Goal: Information Seeking & Learning: Learn about a topic

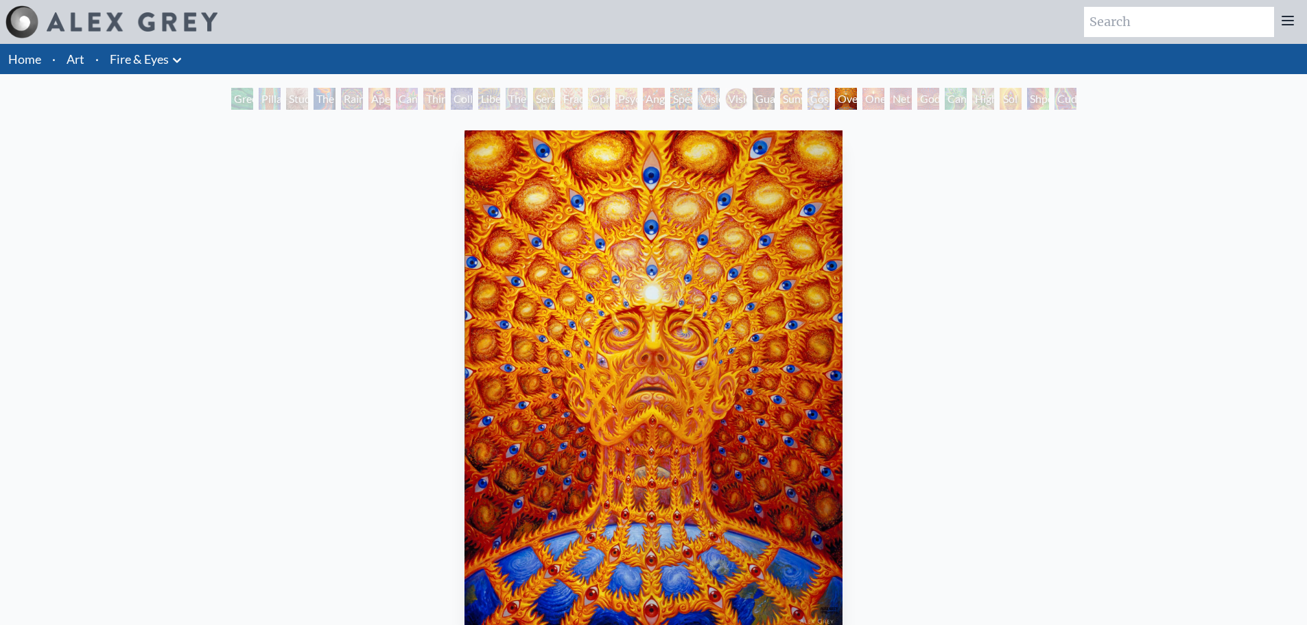
click at [141, 62] on link "Fire & Eyes" at bounding box center [139, 58] width 59 height 19
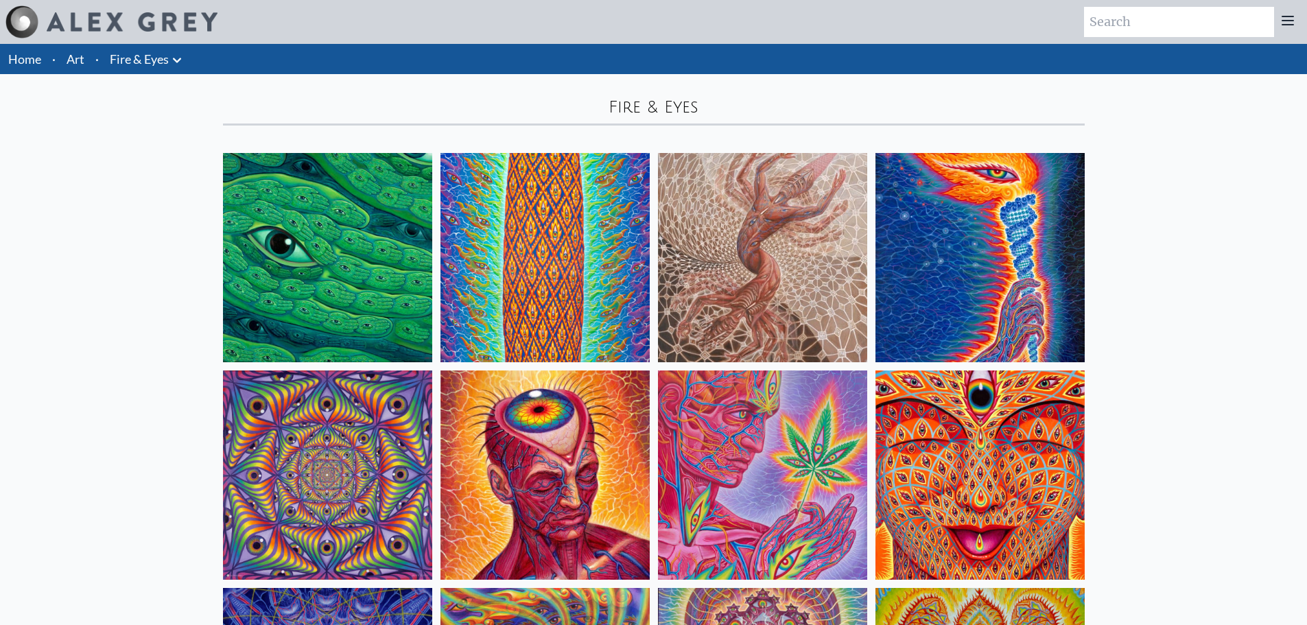
click at [176, 58] on icon at bounding box center [177, 60] width 16 height 16
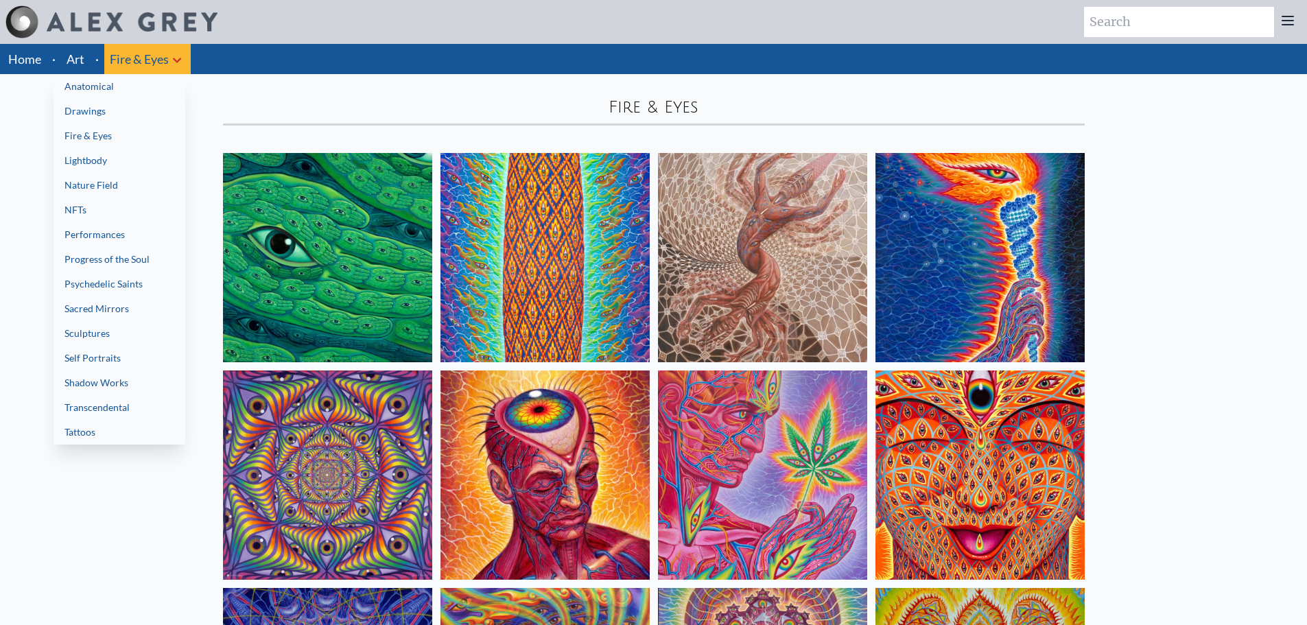
click at [99, 106] on link "Drawings" at bounding box center [120, 111] width 132 height 25
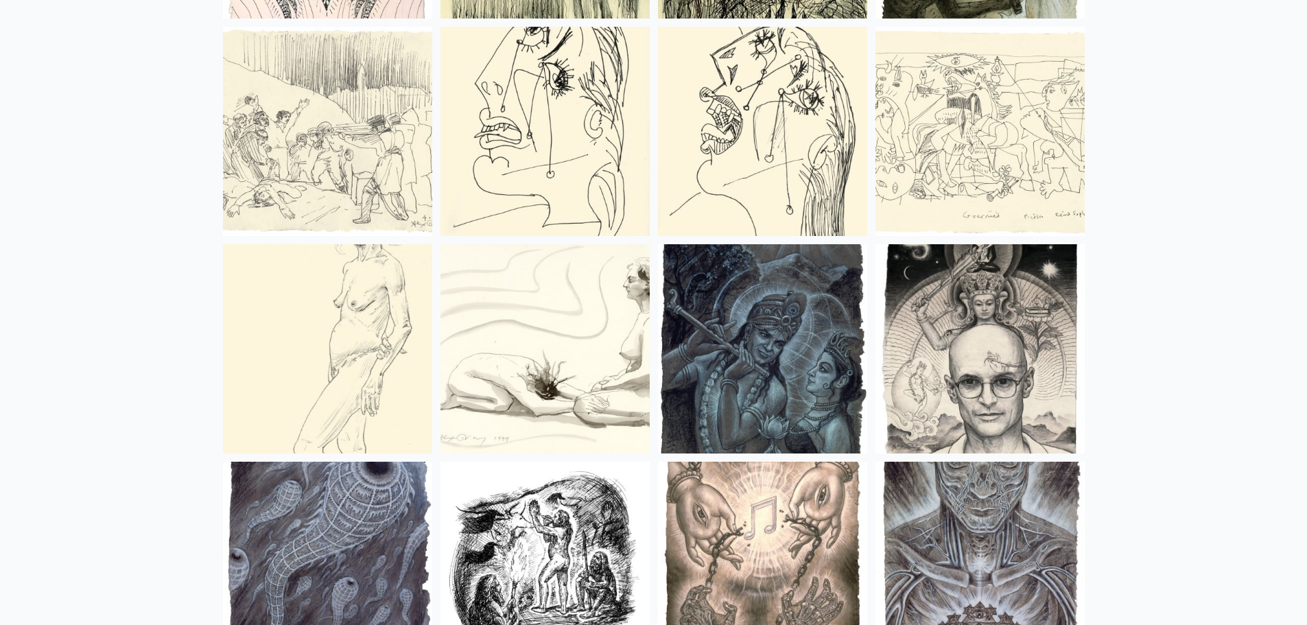
scroll to position [1716, 0]
